Goal: Communication & Community: Answer question/provide support

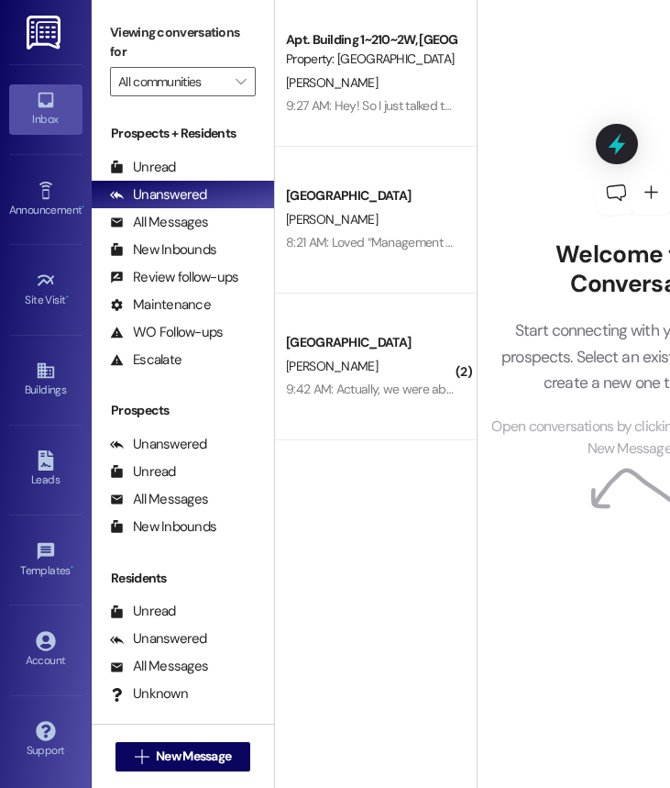
click at [370, 479] on div "Apt. Building 1~210~2W, Building 1 Colonial House Property: [GEOGRAPHIC_DATA] […" at bounding box center [376, 329] width 202 height 658
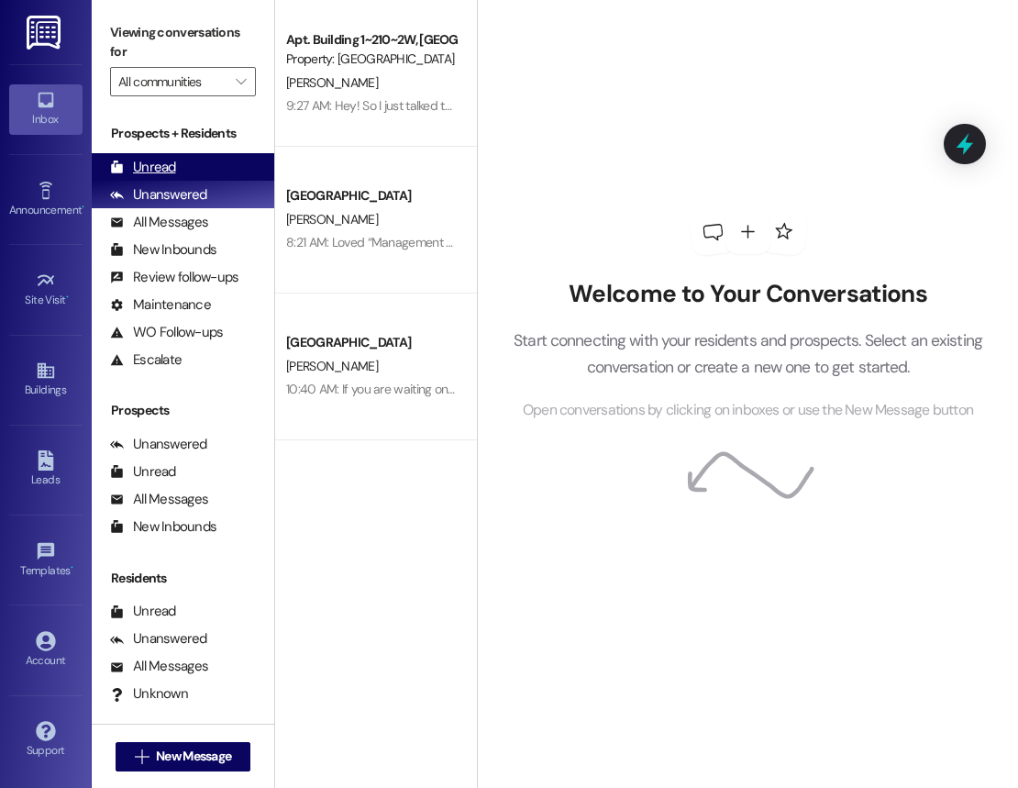
click at [199, 156] on div "Unread (0)" at bounding box center [183, 167] width 182 height 28
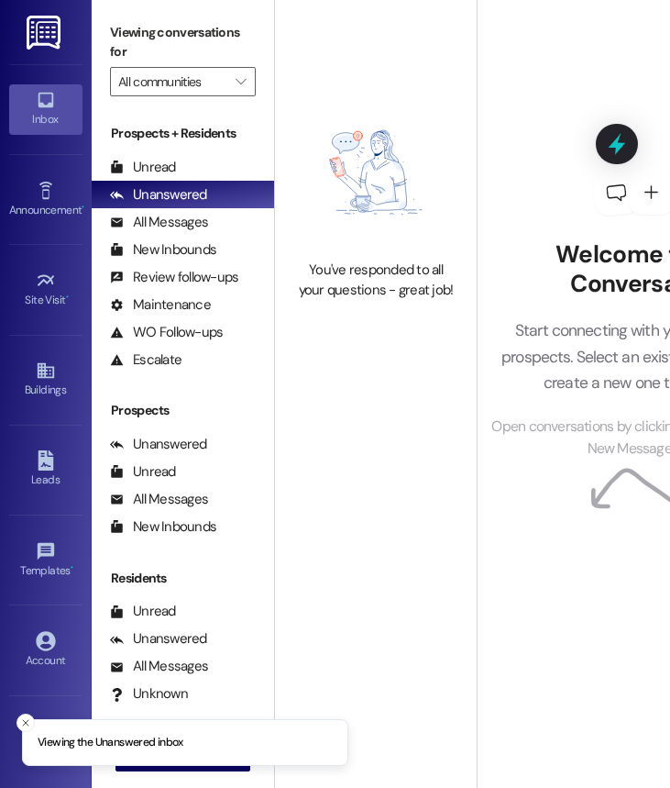
click at [188, 148] on div "Prospects + Residents Unread (0) Unread: Any message you haven't read yet will …" at bounding box center [183, 248] width 182 height 249
click at [186, 153] on div "Unread (0)" at bounding box center [183, 167] width 182 height 28
